Goal: Task Accomplishment & Management: Manage account settings

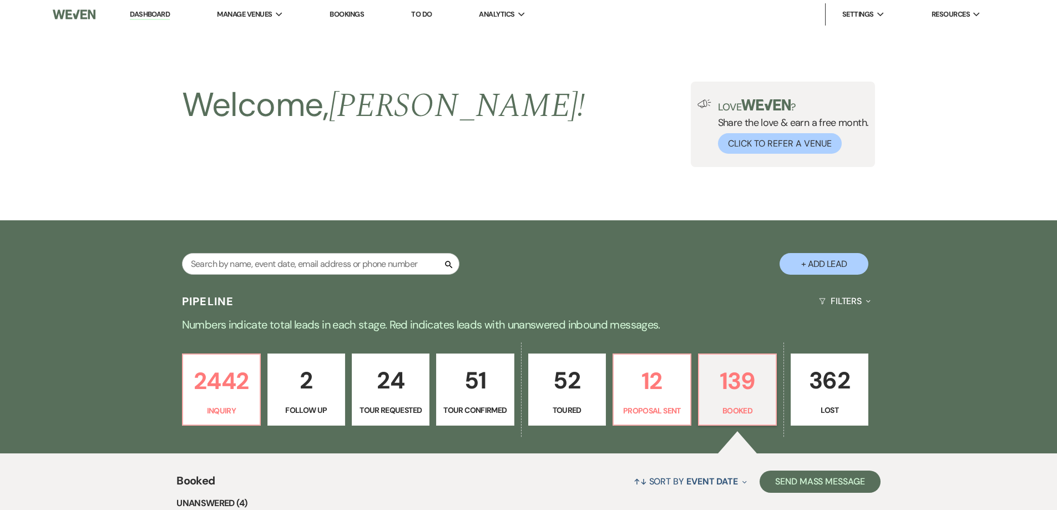
select select "7"
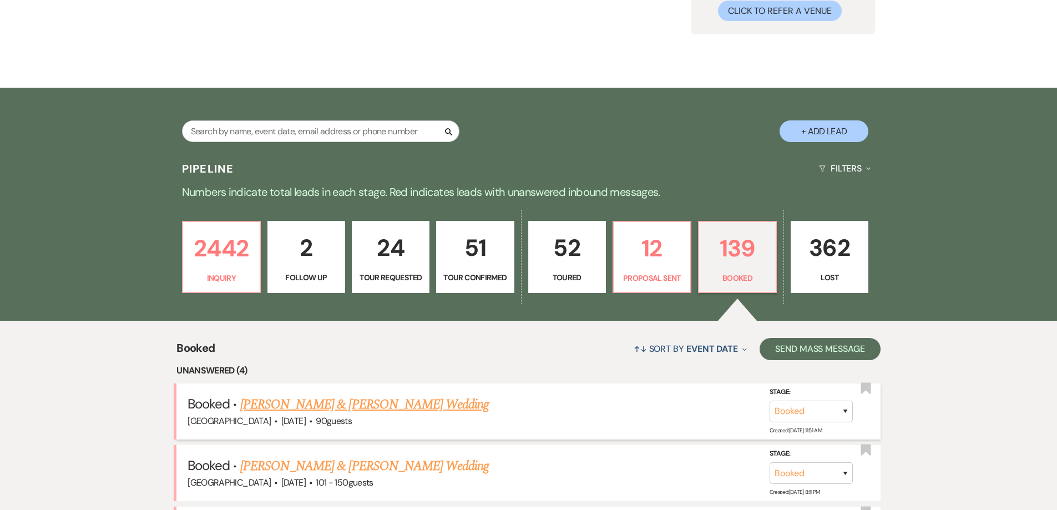
scroll to position [105, 0]
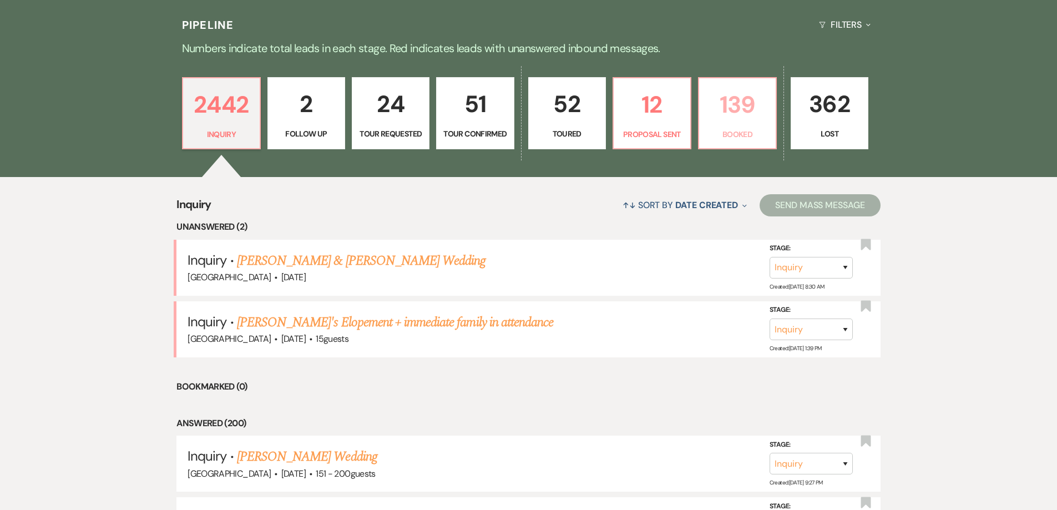
click at [742, 115] on p "139" at bounding box center [737, 104] width 63 height 37
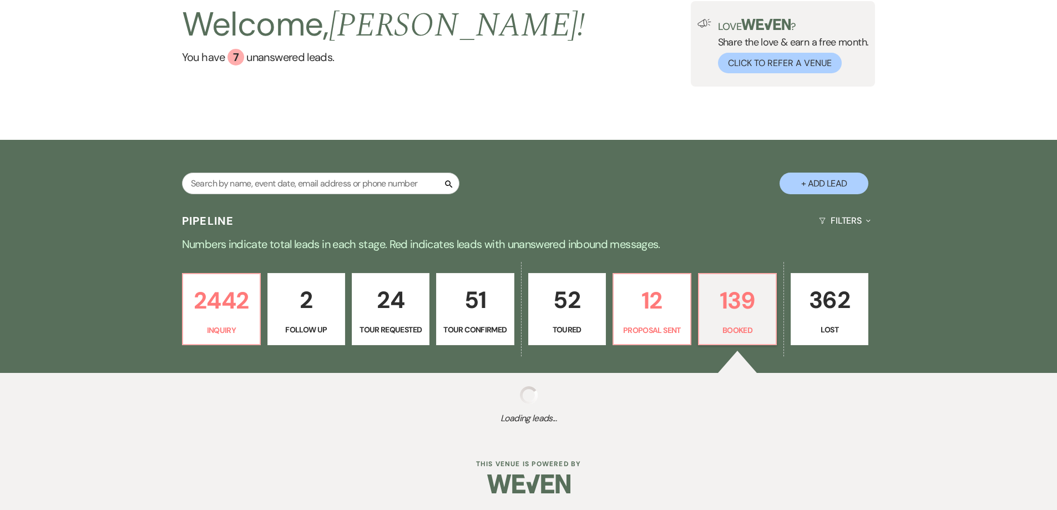
select select "7"
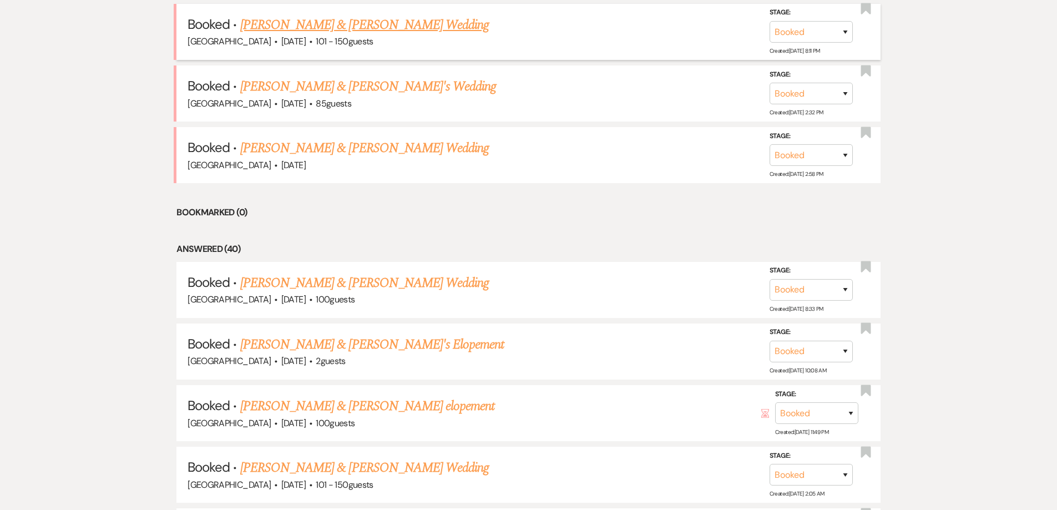
scroll to position [609, 0]
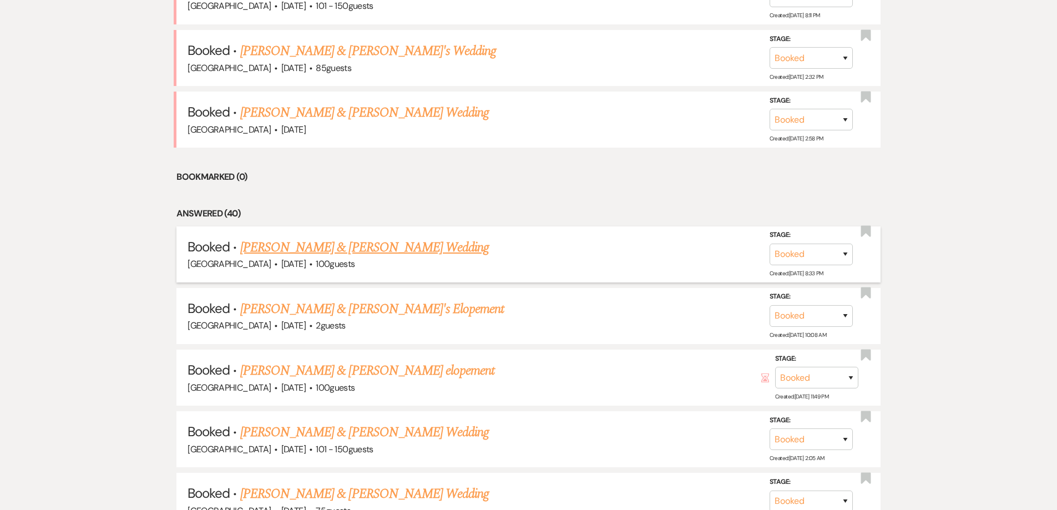
click at [282, 247] on link "[PERSON_NAME] & [PERSON_NAME] Wedding" at bounding box center [364, 247] width 249 height 20
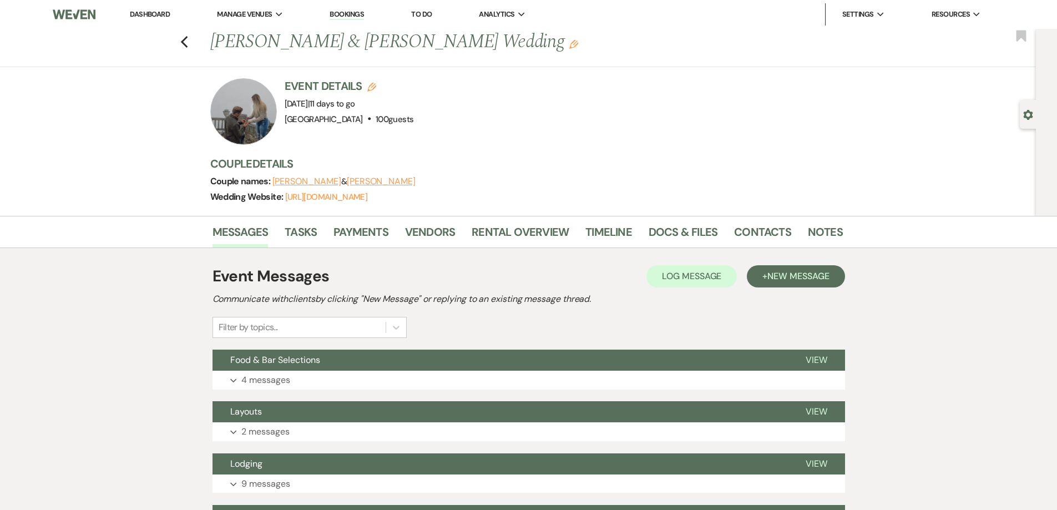
click at [245, 122] on div at bounding box center [243, 111] width 67 height 67
click at [365, 233] on link "Payments" at bounding box center [360, 235] width 55 height 24
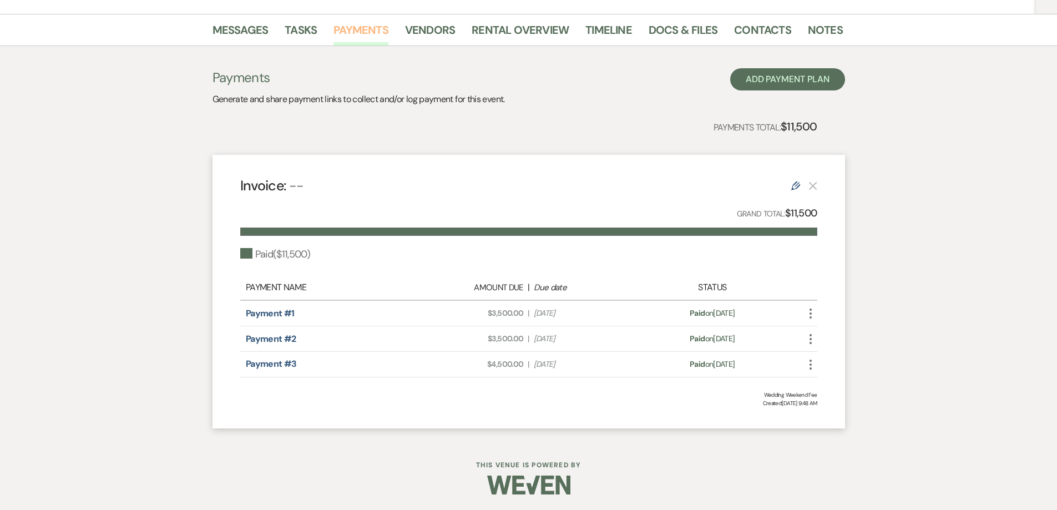
scroll to position [203, 0]
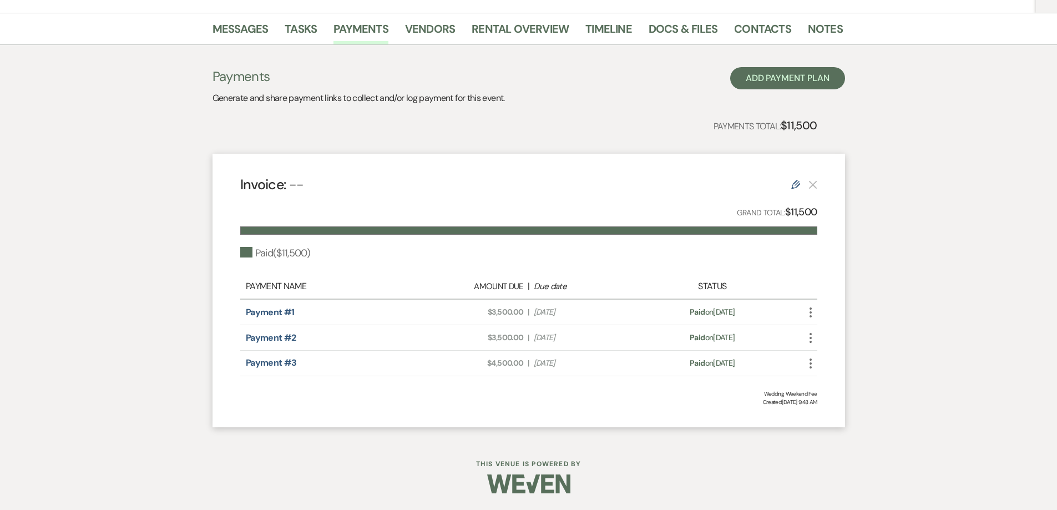
click at [812, 365] on icon "More" at bounding box center [810, 363] width 13 height 13
click at [293, 370] on div "Payment #3" at bounding box center [331, 362] width 170 height 13
click at [289, 362] on link "Payment #3" at bounding box center [271, 363] width 51 height 12
